Goal: Information Seeking & Learning: Learn about a topic

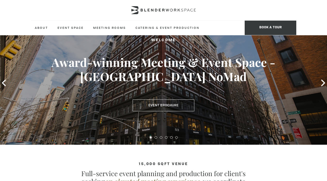
scroll to position [27, 0]
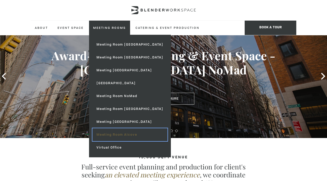
click at [119, 135] on link "Meeting Room Alcove" at bounding box center [129, 134] width 75 height 13
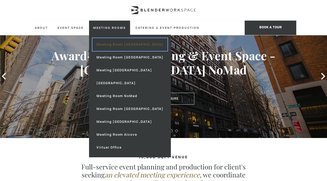
click at [114, 45] on link "Meeting Room [GEOGRAPHIC_DATA]" at bounding box center [129, 44] width 75 height 13
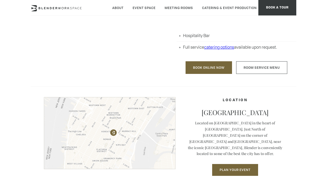
scroll to position [295, 0]
